Goal: Task Accomplishment & Management: Complete application form

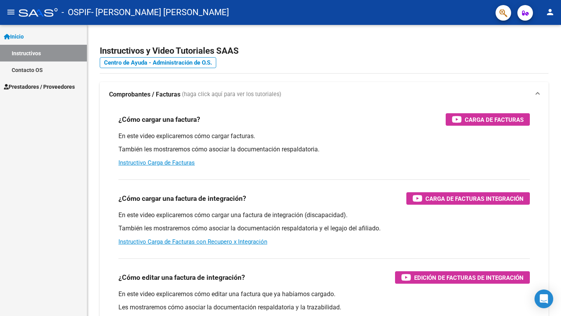
click at [32, 85] on span "Prestadores / Proveedores" at bounding box center [39, 87] width 71 height 9
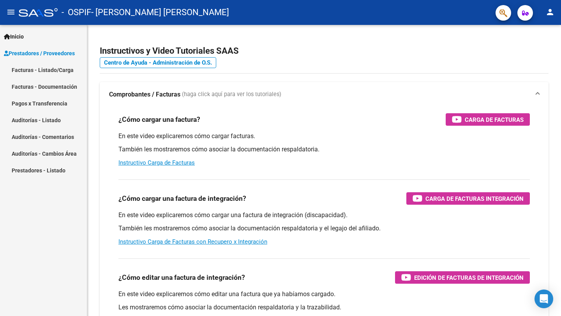
click at [53, 69] on link "Facturas - Listado/Carga" at bounding box center [43, 70] width 87 height 17
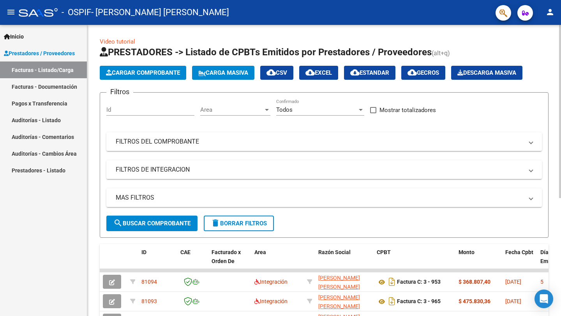
click at [165, 72] on span "Cargar Comprobante" at bounding box center [143, 72] width 74 height 7
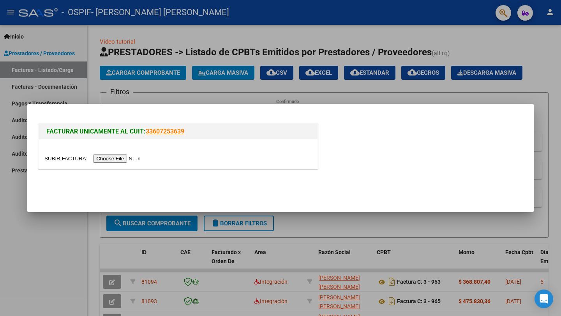
click at [115, 158] on input "file" at bounding box center [93, 159] width 99 height 8
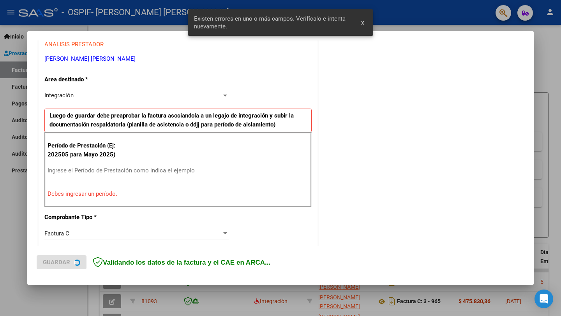
scroll to position [153, 0]
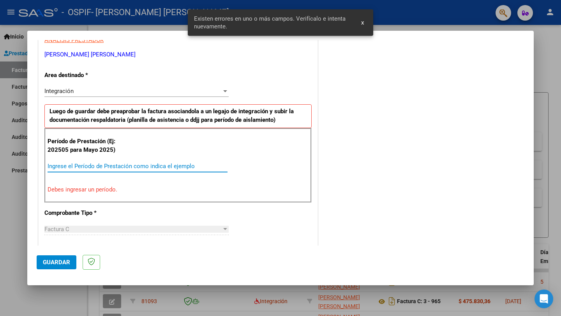
click at [191, 165] on input "Ingrese el Período de Prestación como indica el ejemplo" at bounding box center [138, 166] width 180 height 7
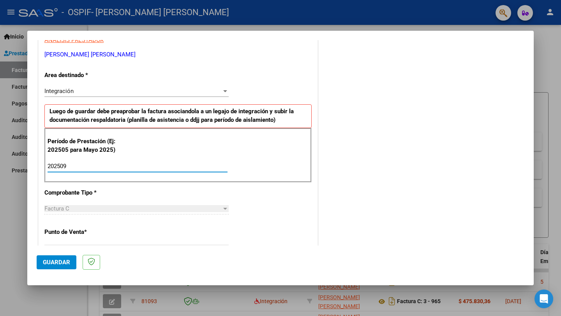
type input "202509"
click at [58, 262] on span "Guardar" at bounding box center [56, 262] width 27 height 7
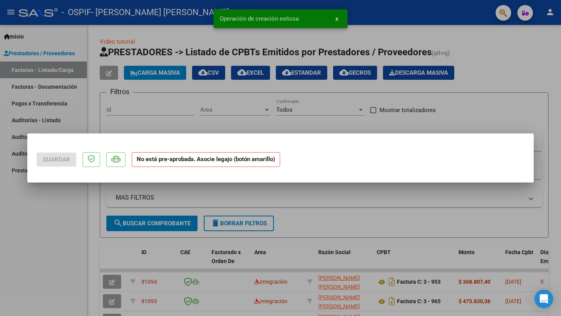
scroll to position [0, 0]
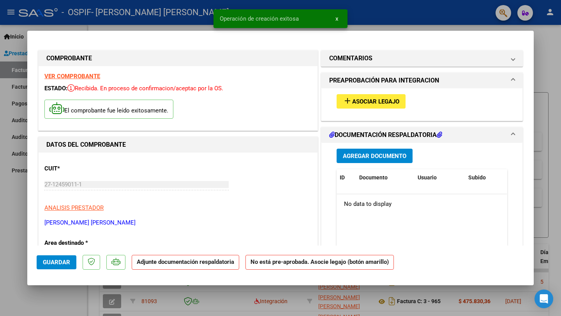
click at [355, 99] on span "Asociar Legajo" at bounding box center [375, 101] width 47 height 7
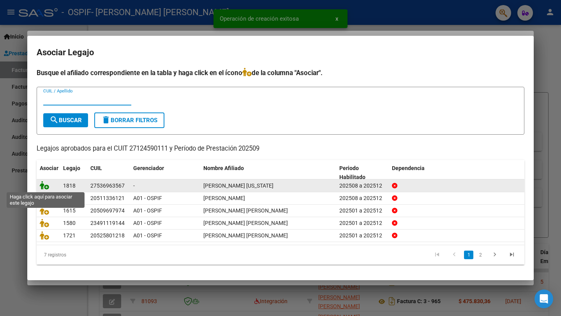
click at [45, 187] on icon at bounding box center [44, 185] width 9 height 9
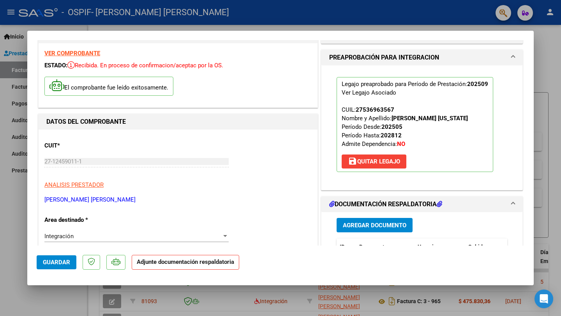
scroll to position [32, 0]
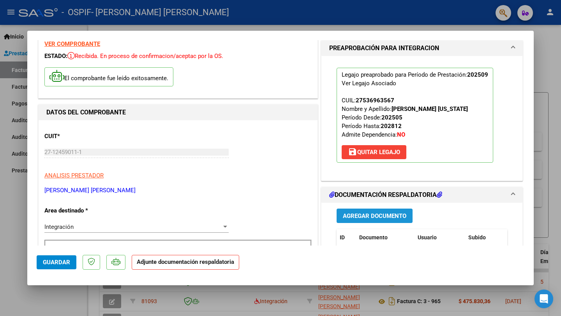
click at [376, 214] on span "Agregar Documento" at bounding box center [374, 216] width 63 height 7
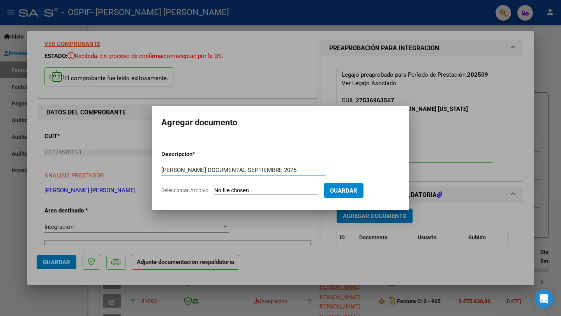
type input "[PERSON_NAME] DOCUMENTAL SEPTIEMBRE 2025"
click at [187, 192] on span "Seleccionar Archivo" at bounding box center [184, 190] width 47 height 6
click at [214, 192] on input "Seleccionar Archivo" at bounding box center [265, 190] width 103 height 7
click at [200, 190] on span "Seleccionar Archivo" at bounding box center [184, 190] width 47 height 6
click at [214, 190] on input "Seleccionar Archivo" at bounding box center [265, 190] width 103 height 7
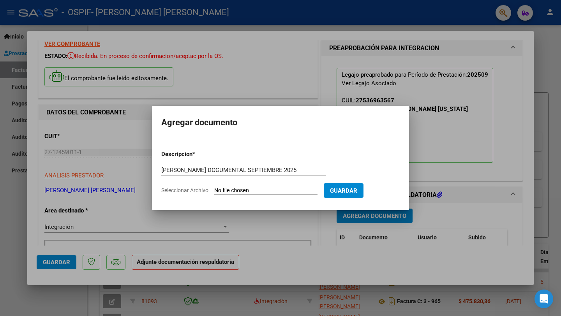
type input "C:\fakepath\[PERSON_NAME] documental septiembre 2025.pdf"
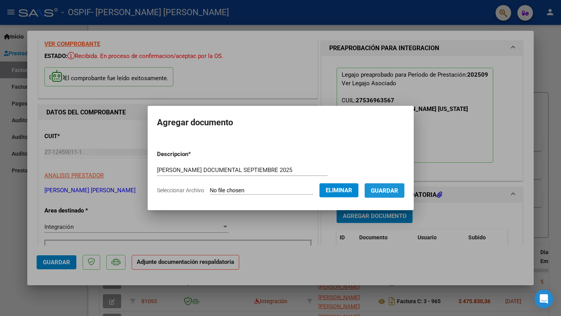
click at [383, 192] on span "Guardar" at bounding box center [384, 190] width 27 height 7
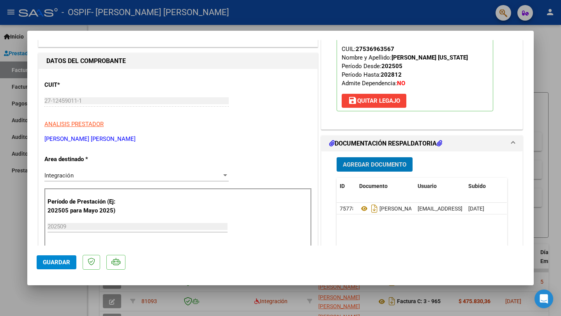
scroll to position [83, 0]
click at [53, 262] on span "Guardar" at bounding box center [56, 262] width 27 height 7
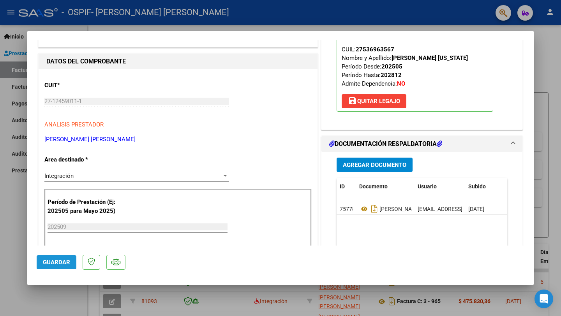
click at [70, 261] on button "Guardar" at bounding box center [57, 262] width 40 height 14
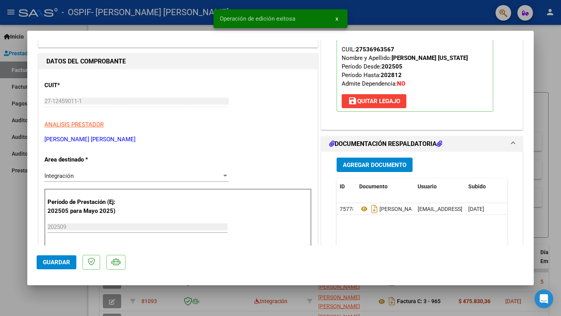
click at [9, 228] on div at bounding box center [280, 158] width 561 height 316
type input "$ 0,00"
